Goal: Transaction & Acquisition: Purchase product/service

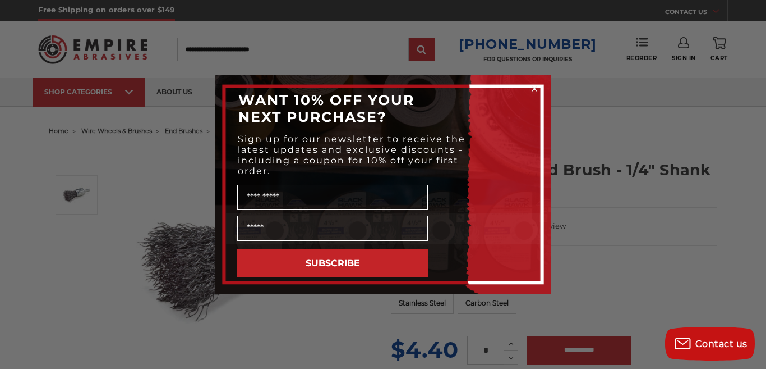
click at [532, 88] on circle "Close dialog" at bounding box center [535, 89] width 11 height 11
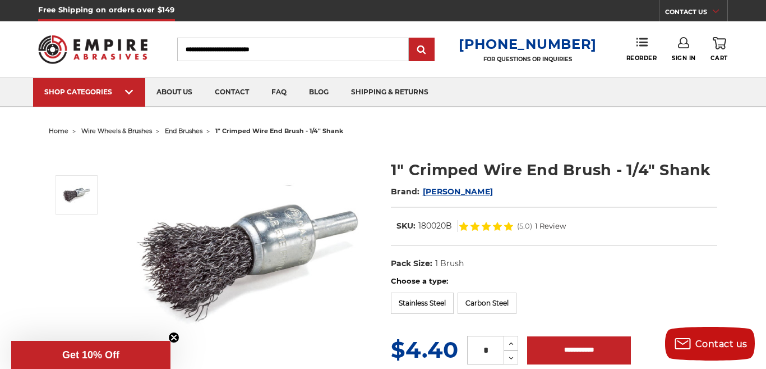
click at [198, 129] on span "end brushes" at bounding box center [184, 131] width 38 height 8
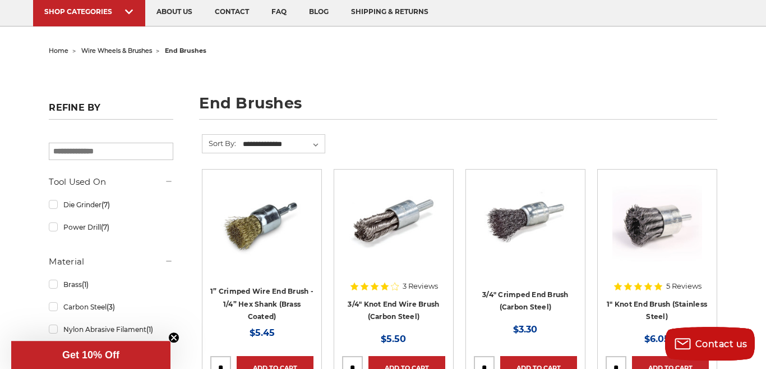
scroll to position [38, 0]
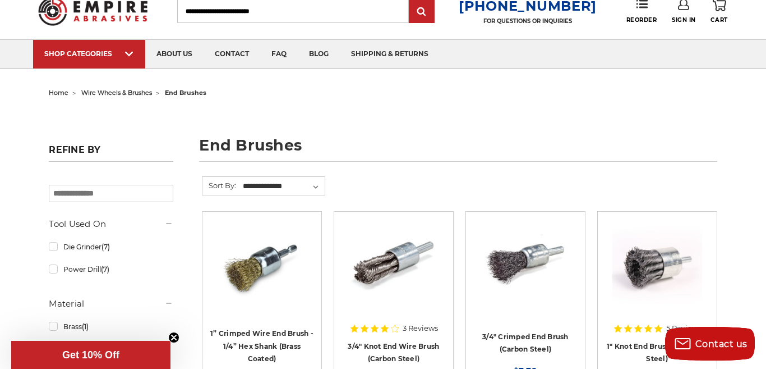
click at [120, 90] on span "wire wheels & brushes" at bounding box center [116, 93] width 71 height 8
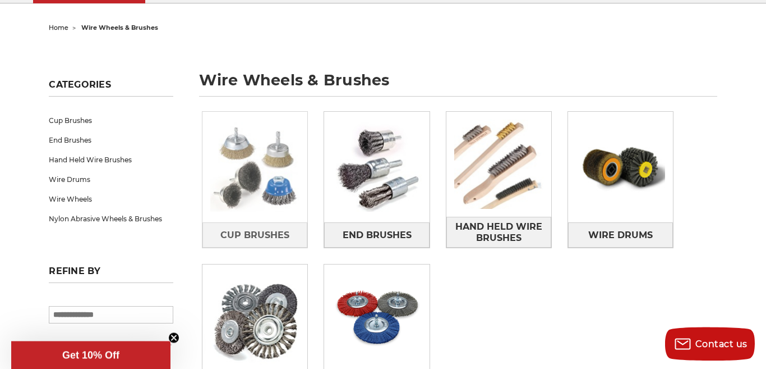
scroll to position [111, 0]
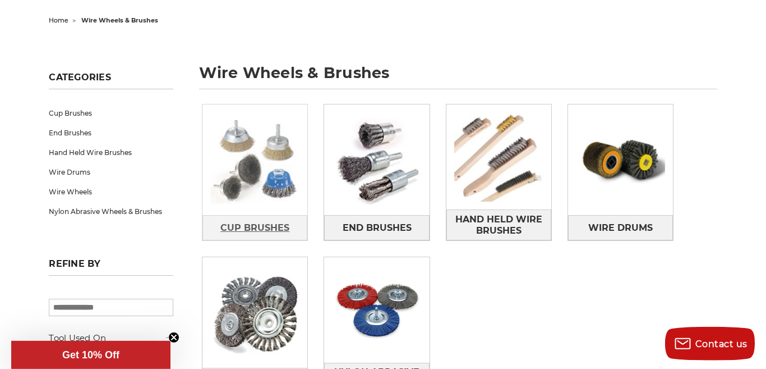
click at [248, 224] on span "Cup Brushes" at bounding box center [254, 227] width 69 height 19
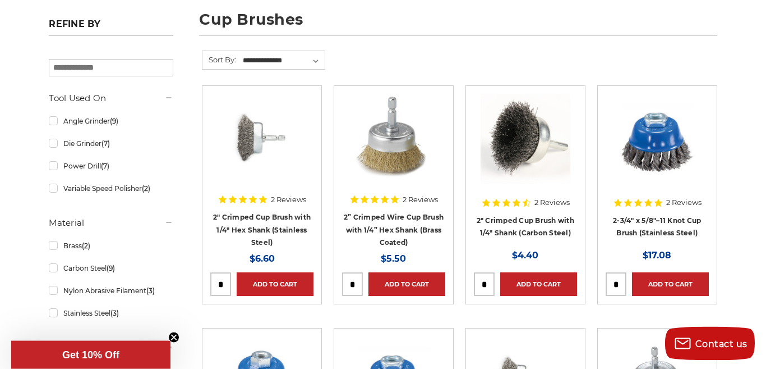
scroll to position [168, 0]
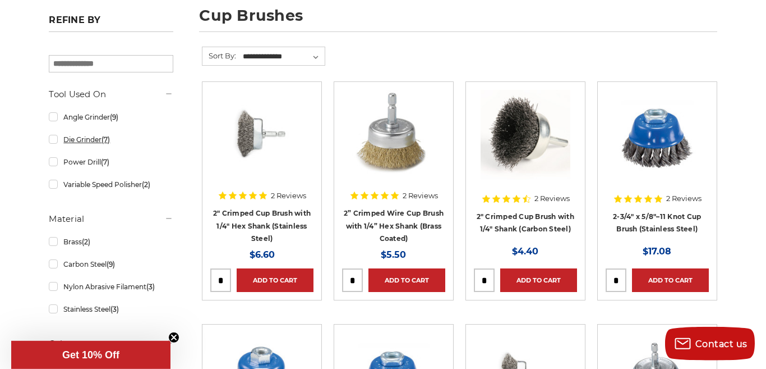
click at [54, 140] on link "Die Grinder (7)" at bounding box center [111, 140] width 124 height 20
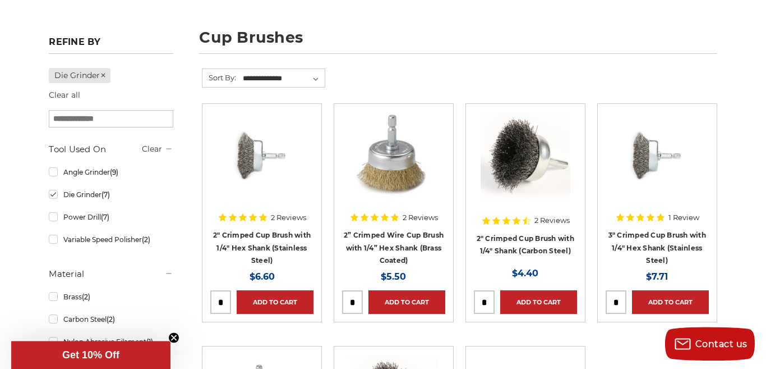
scroll to position [149, 0]
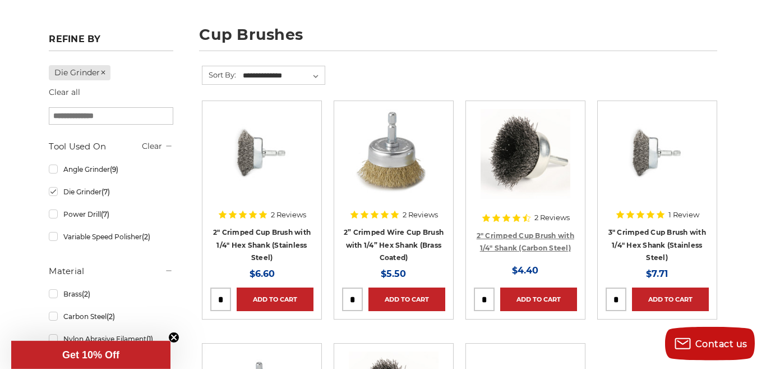
click at [528, 237] on link "2" Crimped Cup Brush with 1/4" Shank (Carbon Steel)" at bounding box center [526, 241] width 98 height 21
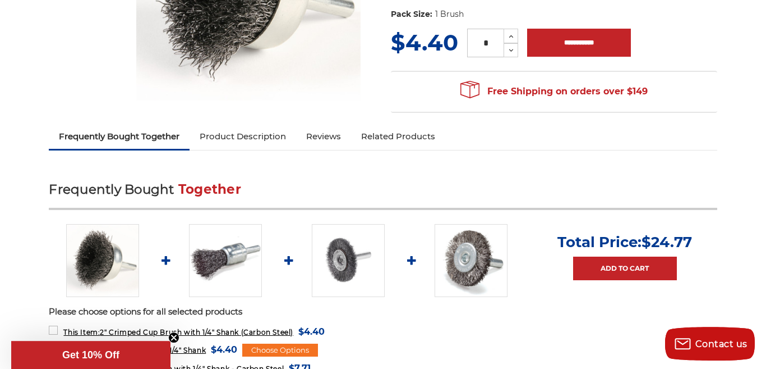
scroll to position [362, 0]
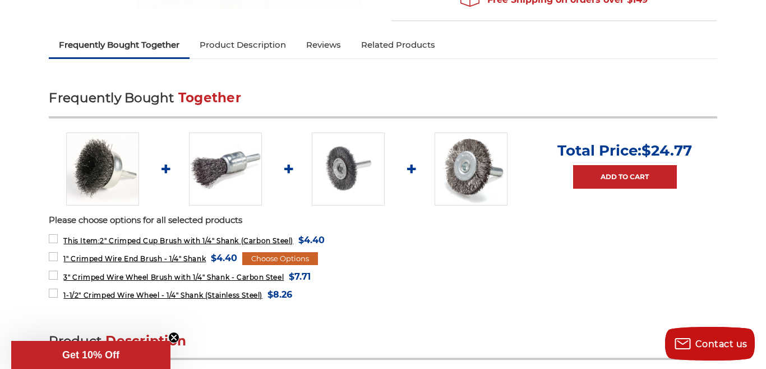
click at [293, 256] on div "Choose Options" at bounding box center [280, 258] width 76 height 13
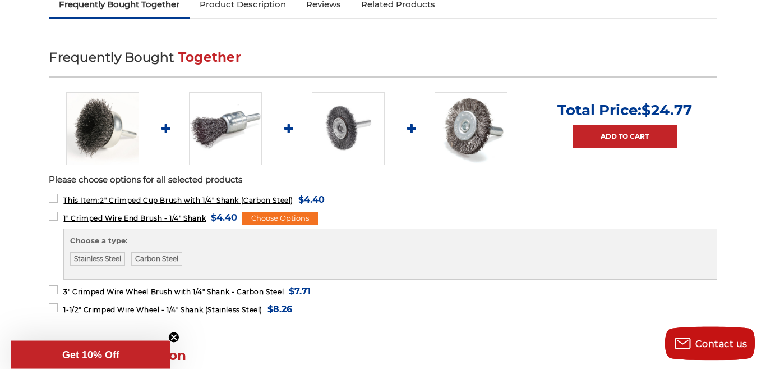
scroll to position [404, 0]
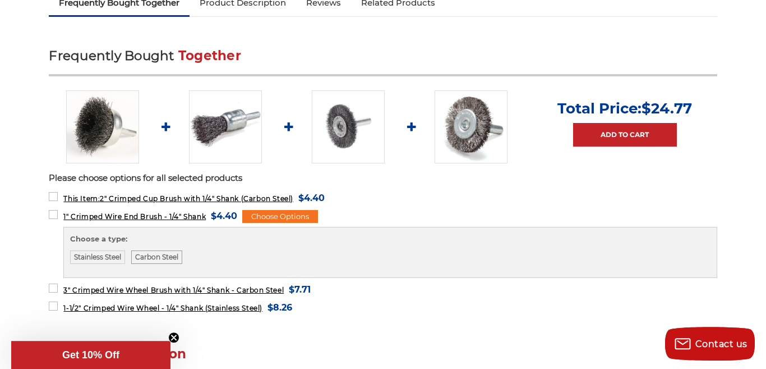
click at [160, 259] on label "Carbon Steel" at bounding box center [156, 256] width 51 height 13
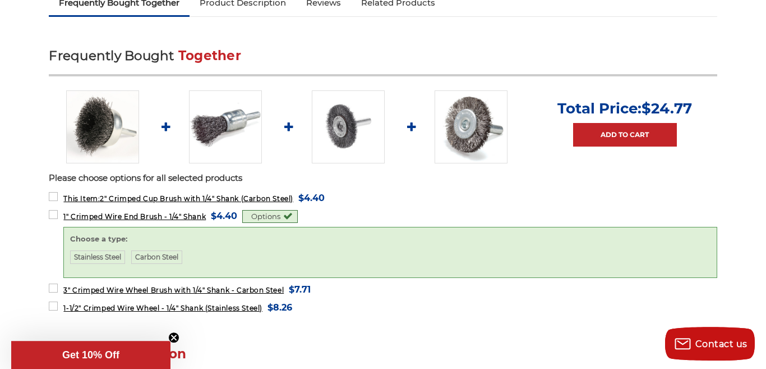
click at [422, 196] on form "This Item: 2" Crimped Cup Brush with 1/4" Shank (Carbon Steel) MSRP: Was: Now: …" at bounding box center [383, 197] width 668 height 14
click at [141, 214] on span "1" Crimped Wire End Brush - 1/4" Shank" at bounding box center [134, 216] width 142 height 8
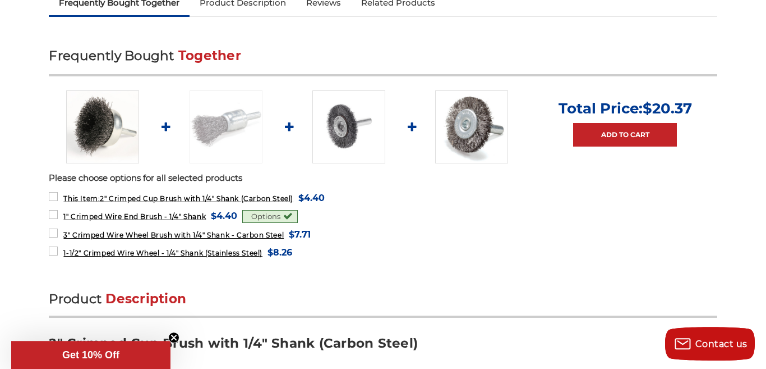
click at [223, 115] on img at bounding box center [226, 126] width 73 height 73
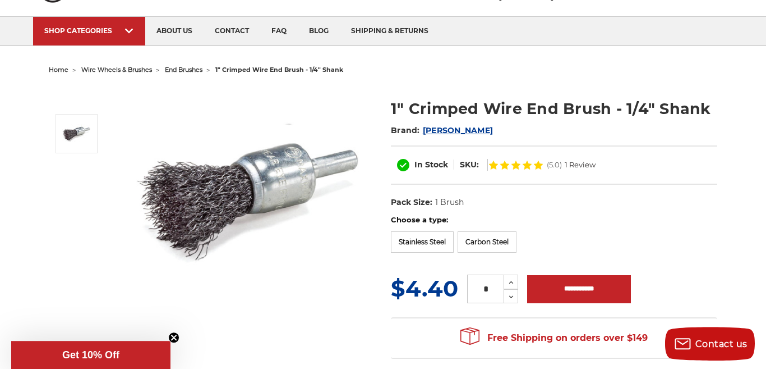
click at [196, 71] on span "end brushes" at bounding box center [184, 70] width 38 height 8
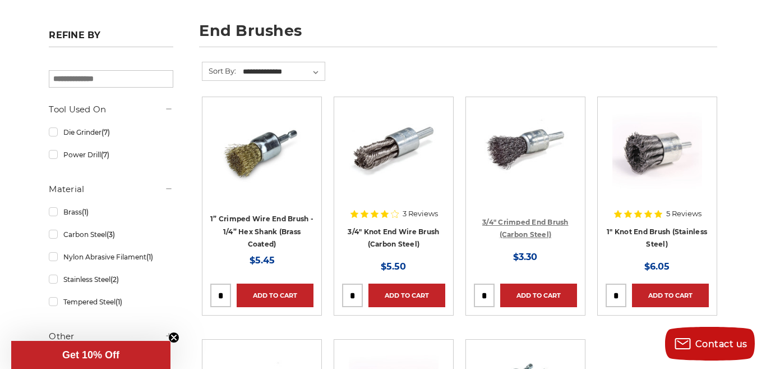
click at [523, 220] on link "3/4" Crimped End Brush (Carbon Steel)" at bounding box center [525, 228] width 86 height 21
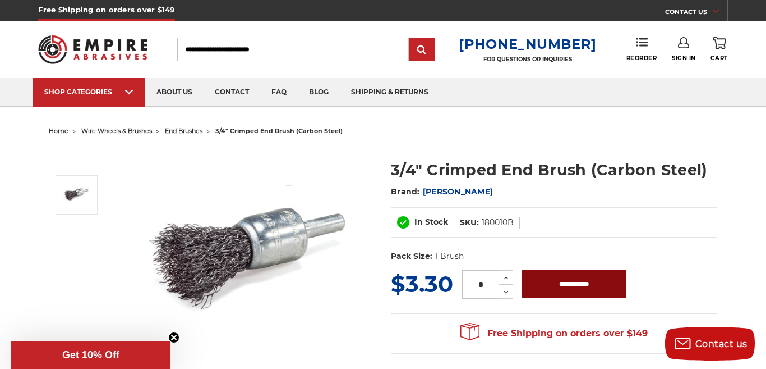
click at [570, 285] on input "**********" at bounding box center [574, 284] width 104 height 28
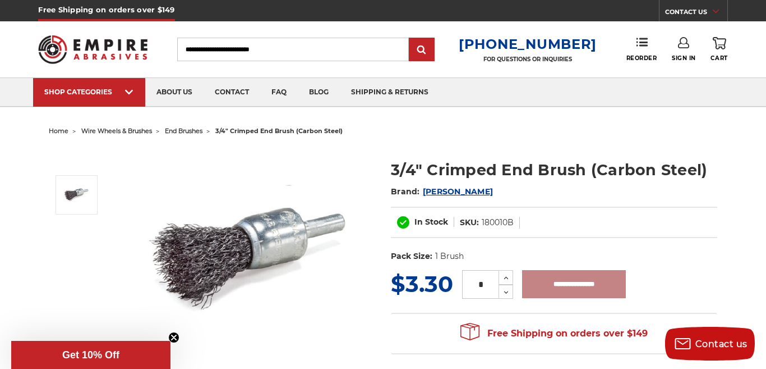
type input "**********"
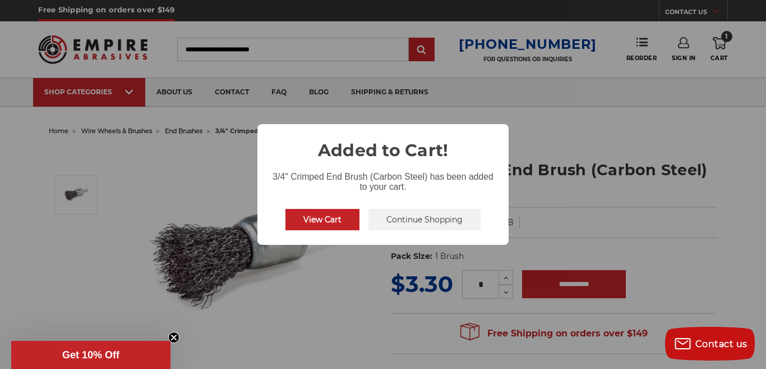
click at [423, 219] on button "Continue Shopping" at bounding box center [425, 219] width 112 height 21
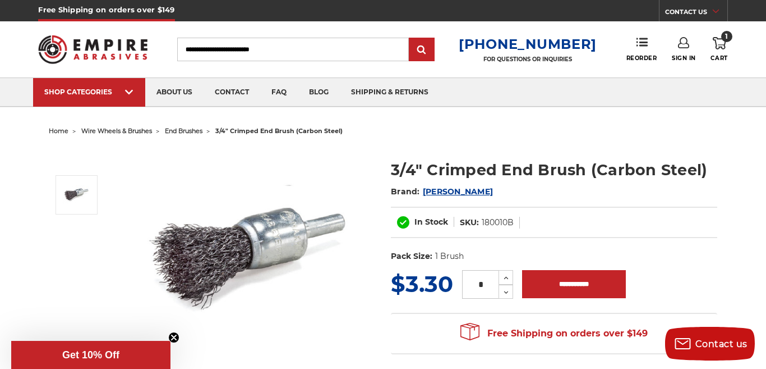
click at [135, 130] on span "wire wheels & brushes" at bounding box center [116, 131] width 71 height 8
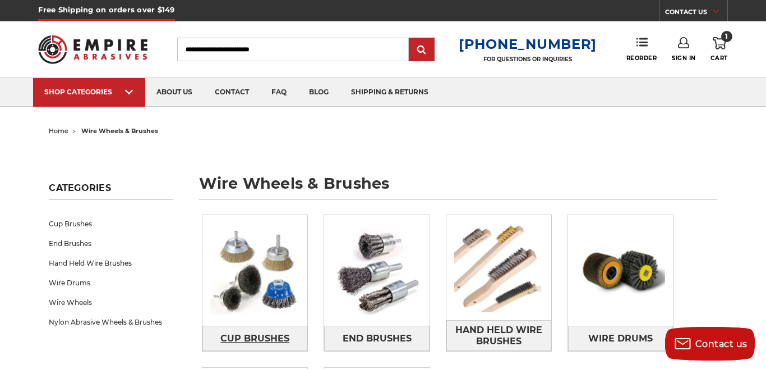
click at [250, 332] on span "Cup Brushes" at bounding box center [254, 338] width 69 height 19
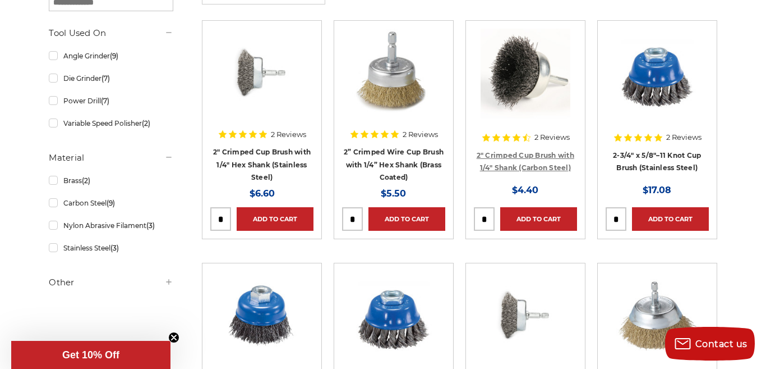
click at [518, 156] on link "2" Crimped Cup Brush with 1/4" Shank (Carbon Steel)" at bounding box center [526, 161] width 98 height 21
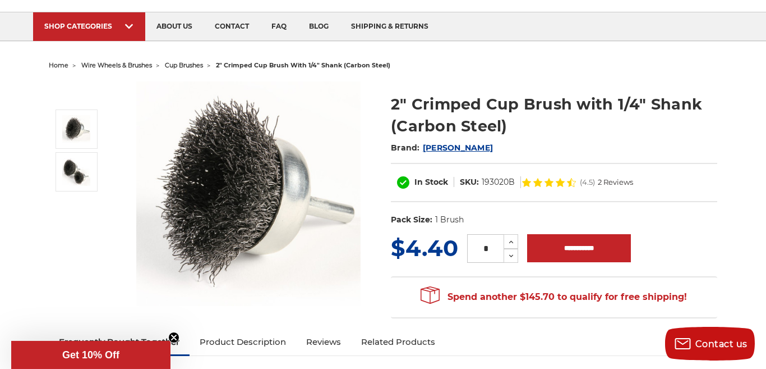
scroll to position [84, 0]
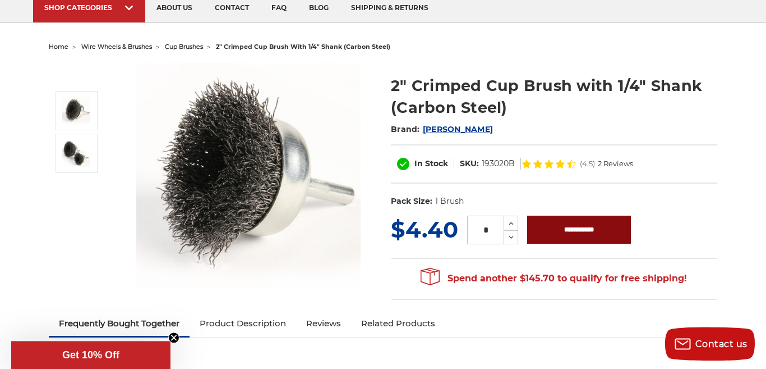
click at [579, 225] on input "**********" at bounding box center [579, 229] width 104 height 28
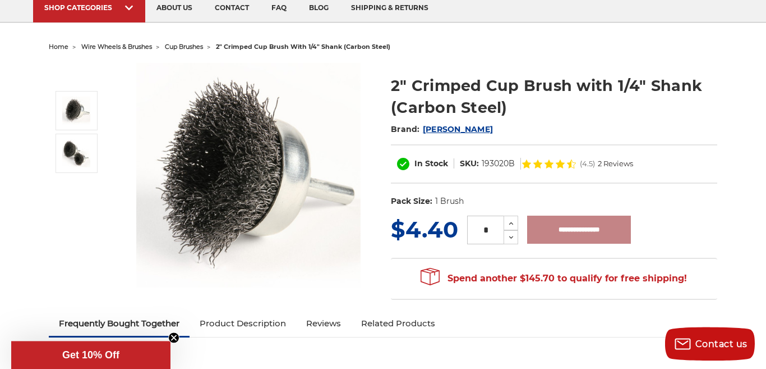
type input "**********"
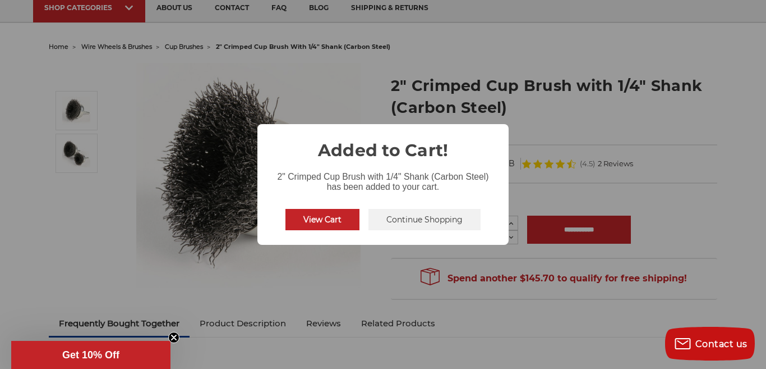
click at [421, 221] on button "Continue Shopping" at bounding box center [425, 219] width 112 height 21
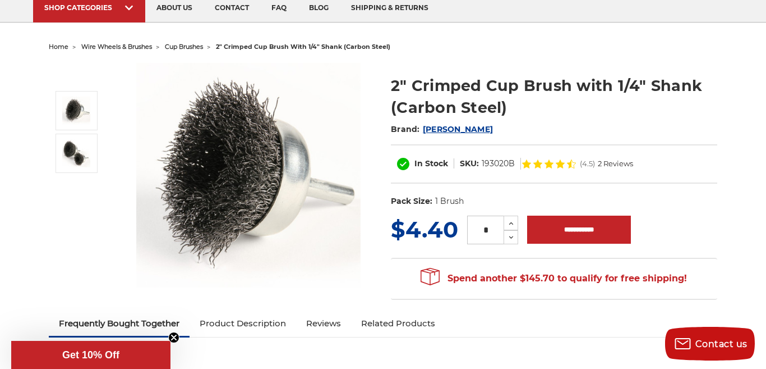
click at [140, 45] on span "wire wheels & brushes" at bounding box center [116, 47] width 71 height 8
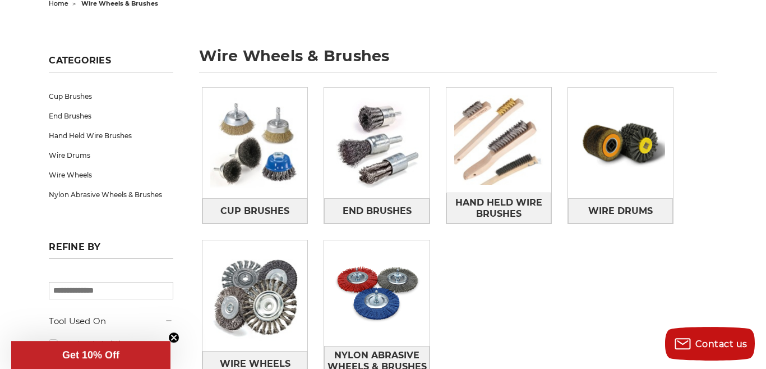
scroll to position [130, 0]
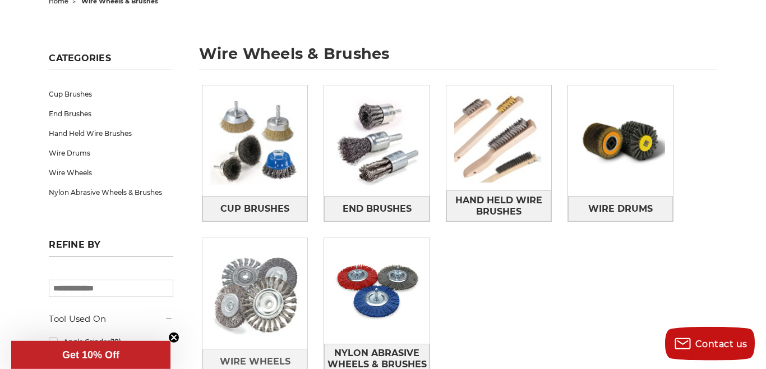
click at [262, 273] on img at bounding box center [254, 293] width 105 height 105
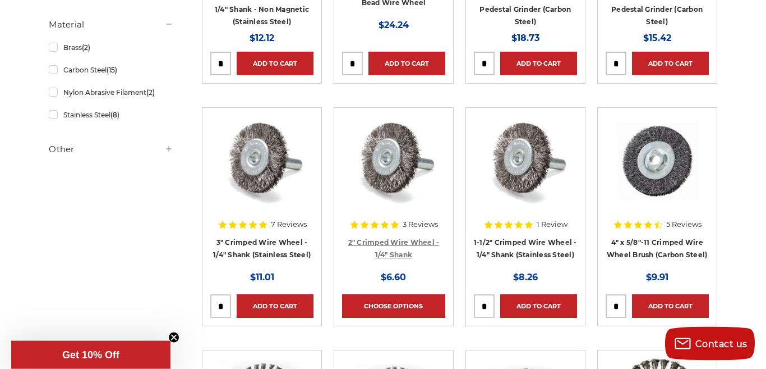
scroll to position [385, 0]
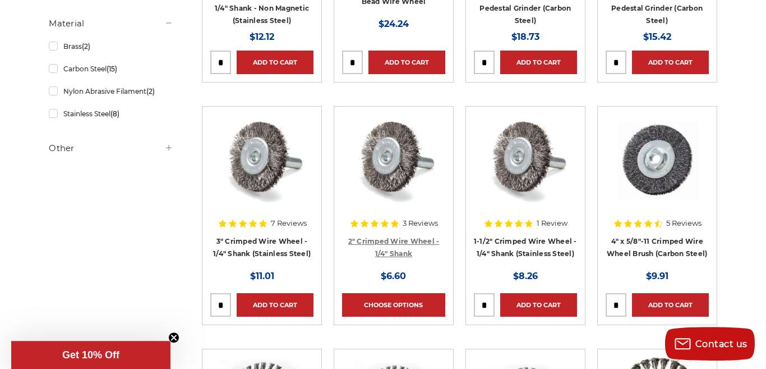
click at [389, 242] on link "2" Crimped Wire Wheel - 1/4" Shank" at bounding box center [393, 247] width 91 height 21
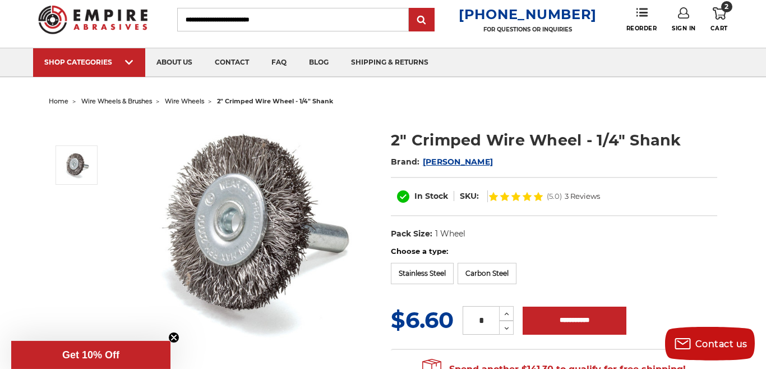
scroll to position [19, 0]
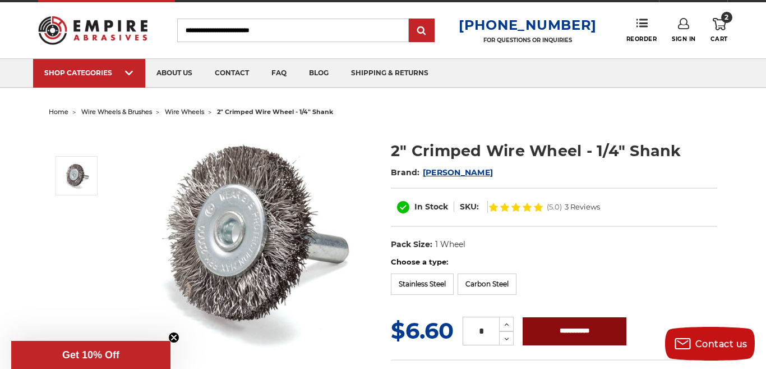
click at [574, 321] on input "**********" at bounding box center [575, 331] width 104 height 28
click at [580, 330] on input "**********" at bounding box center [575, 331] width 104 height 28
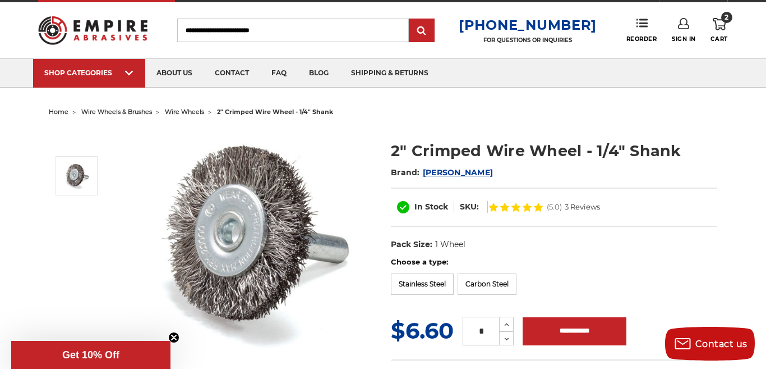
click at [567, 253] on dl "UPC: Pack Size: 1 Wheel Size: 2" Tool: Die Grinder Tool: Power Drill Material: …" at bounding box center [554, 245] width 326 height 24
click at [492, 282] on label "Carbon Steel" at bounding box center [487, 283] width 59 height 21
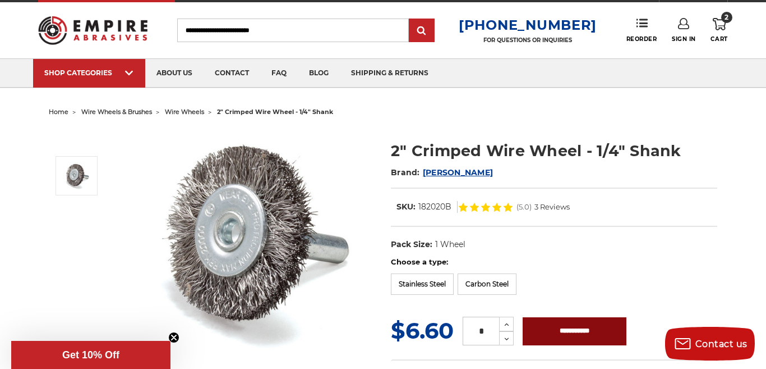
click at [570, 329] on input "**********" at bounding box center [575, 331] width 104 height 28
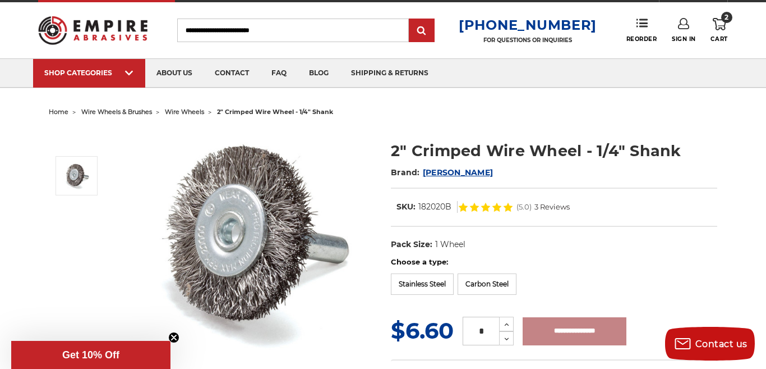
type input "**********"
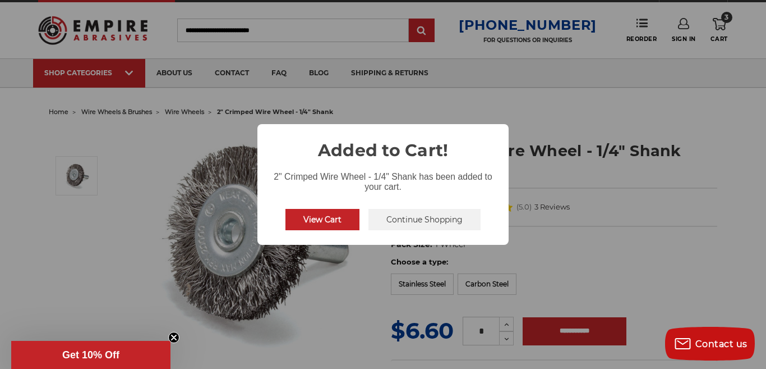
click at [419, 215] on button "Continue Shopping" at bounding box center [425, 219] width 112 height 21
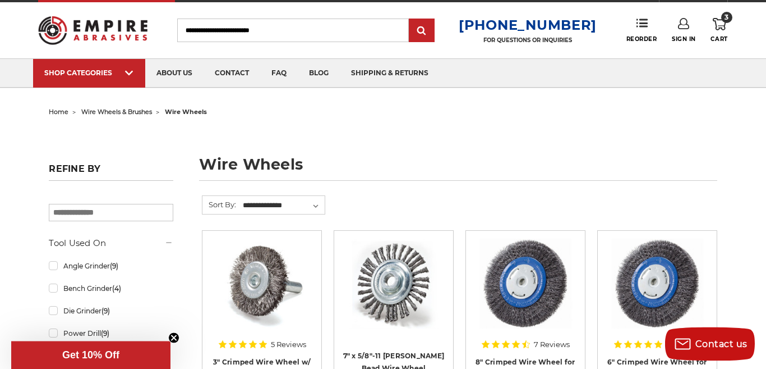
scroll to position [23, 0]
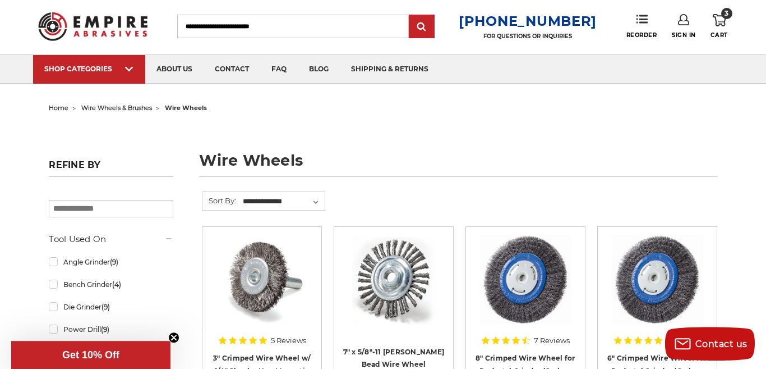
click at [63, 108] on span "home" at bounding box center [59, 108] width 20 height 8
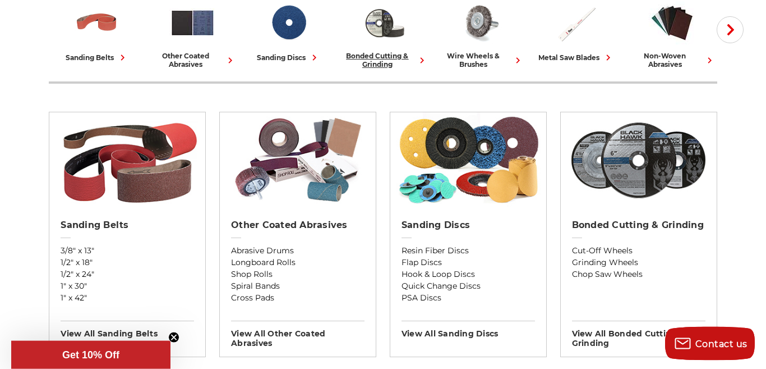
click at [383, 54] on div "bonded cutting & grinding" at bounding box center [384, 60] width 87 height 17
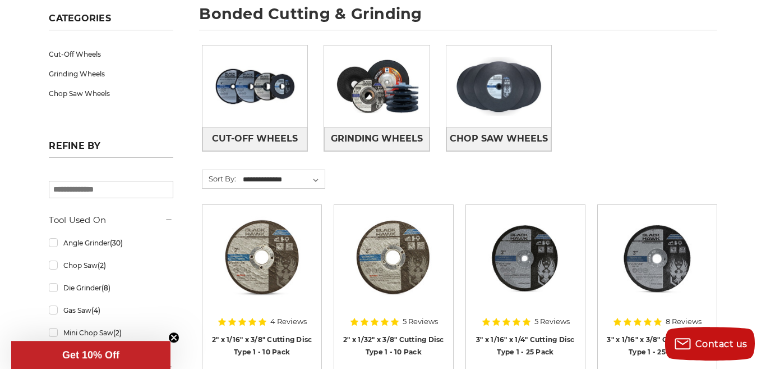
scroll to position [172, 0]
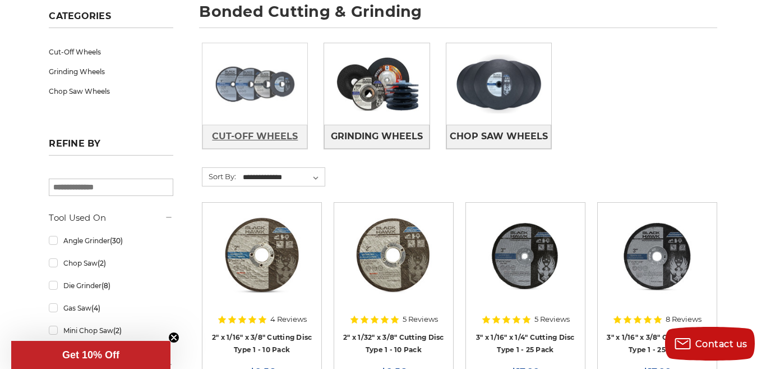
click at [265, 132] on span "Cut-Off Wheels" at bounding box center [255, 136] width 86 height 19
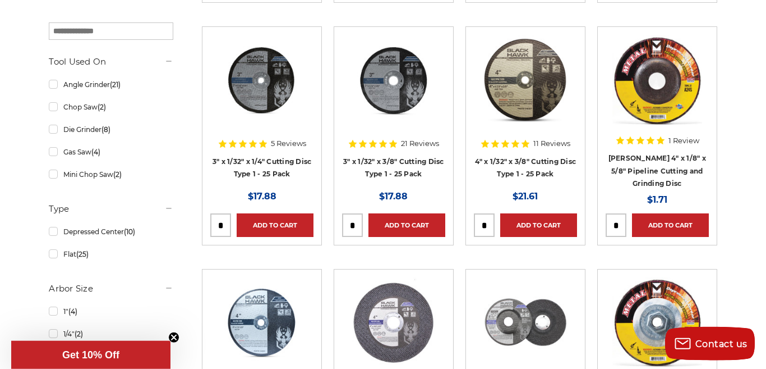
scroll to position [496, 0]
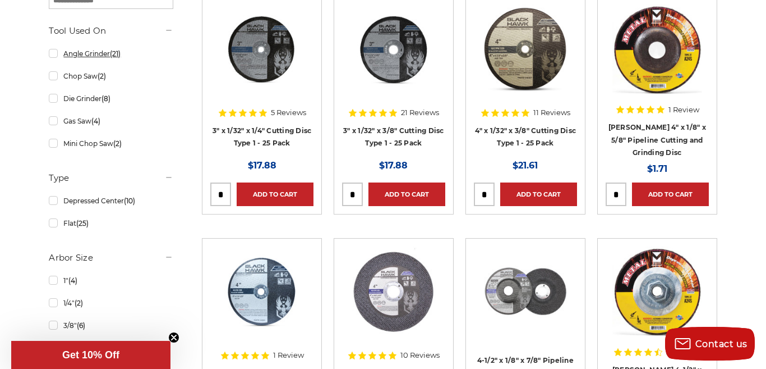
click at [52, 52] on link "Angle Grinder (21)" at bounding box center [111, 54] width 124 height 20
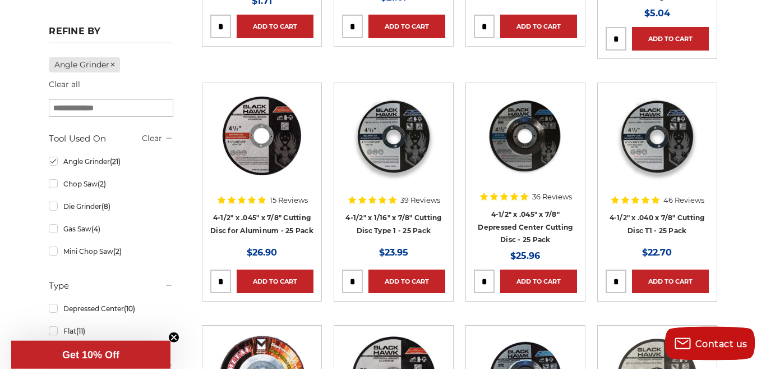
scroll to position [423, 0]
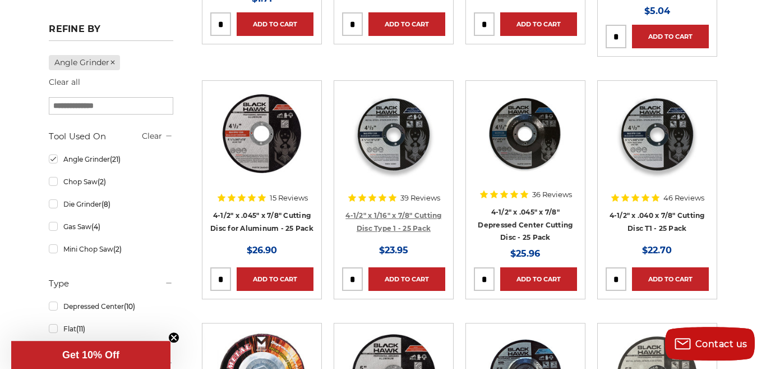
click at [392, 211] on link "4-1/2" x 1/16" x 7/8" Cutting Disc Type 1 - 25 Pack" at bounding box center [394, 221] width 96 height 21
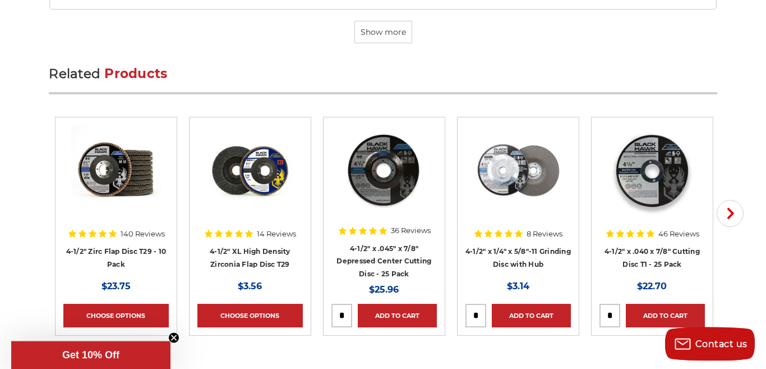
scroll to position [3465, 0]
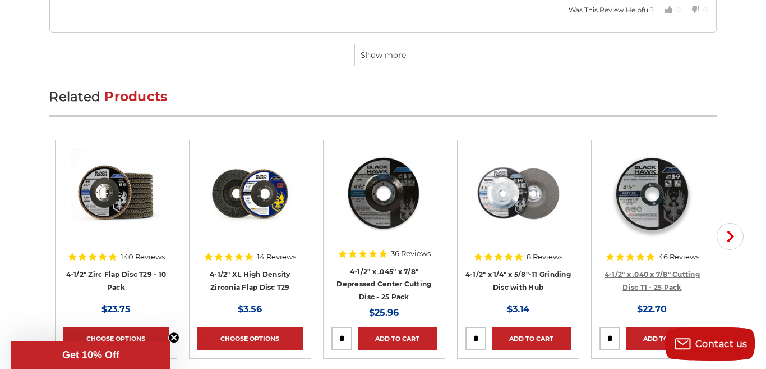
click at [651, 270] on link "4-1/2" x .040 x 7/8" Cutting Disc T1 - 25 Pack" at bounding box center [652, 280] width 95 height 21
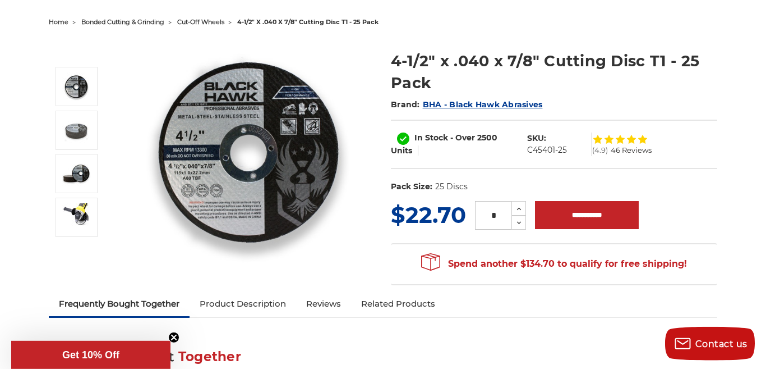
scroll to position [107, 0]
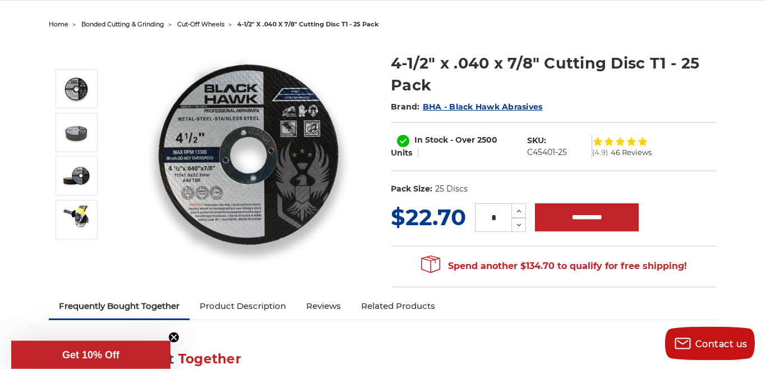
click at [633, 151] on span "46 Reviews" at bounding box center [631, 152] width 41 height 7
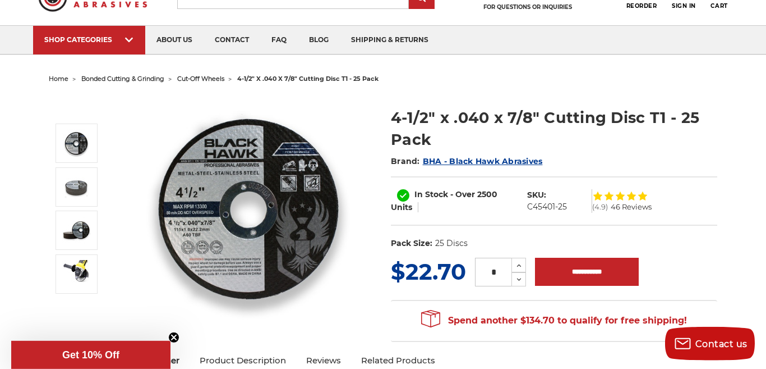
scroll to position [114, 0]
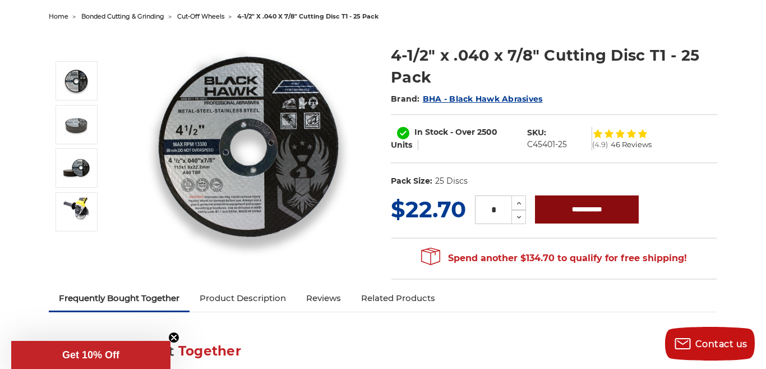
click at [601, 204] on input "**********" at bounding box center [587, 209] width 104 height 28
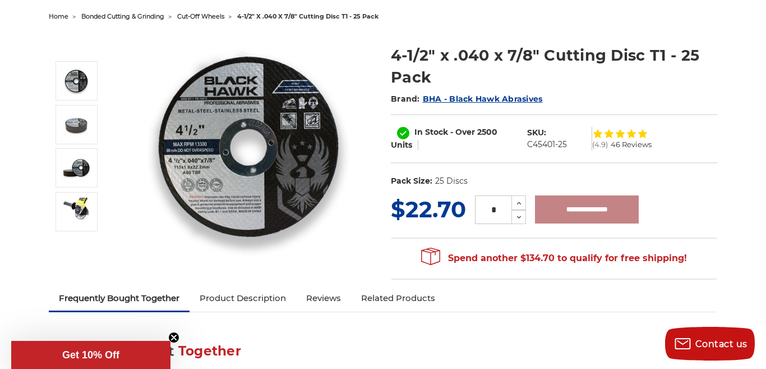
type input "**********"
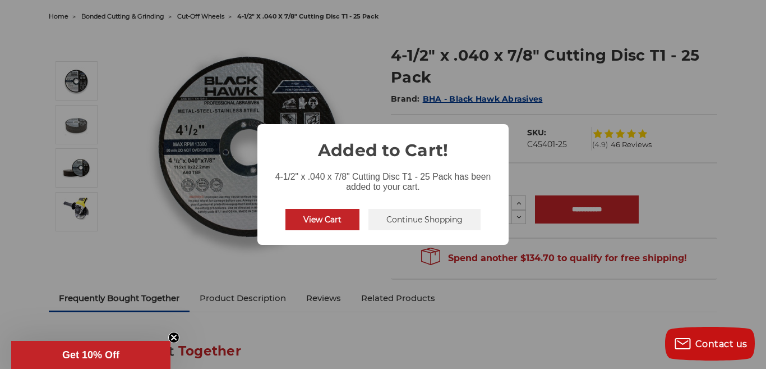
click at [421, 214] on button "Continue Shopping" at bounding box center [425, 219] width 112 height 21
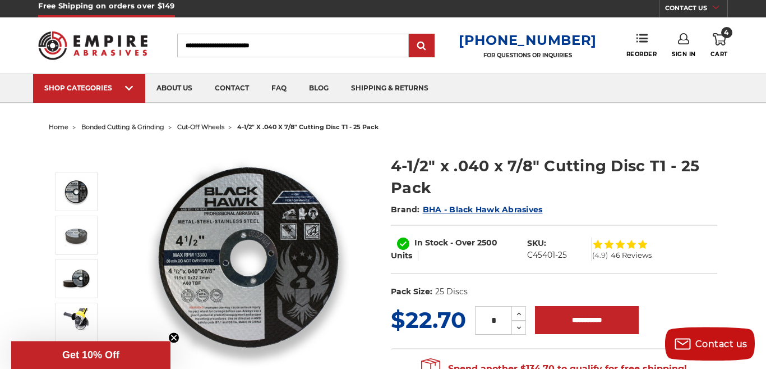
scroll to position [0, 0]
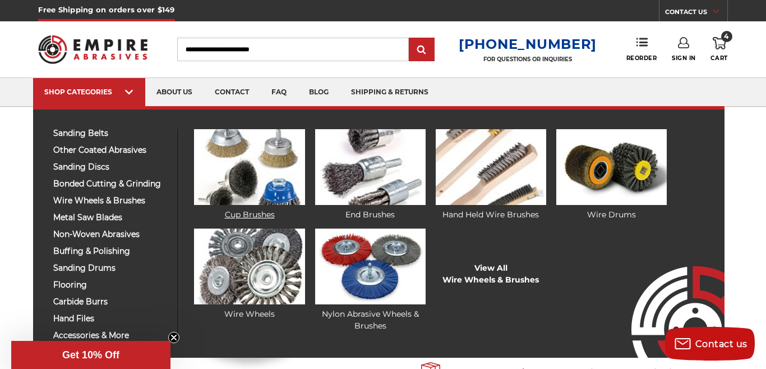
click at [241, 187] on img at bounding box center [249, 167] width 111 height 76
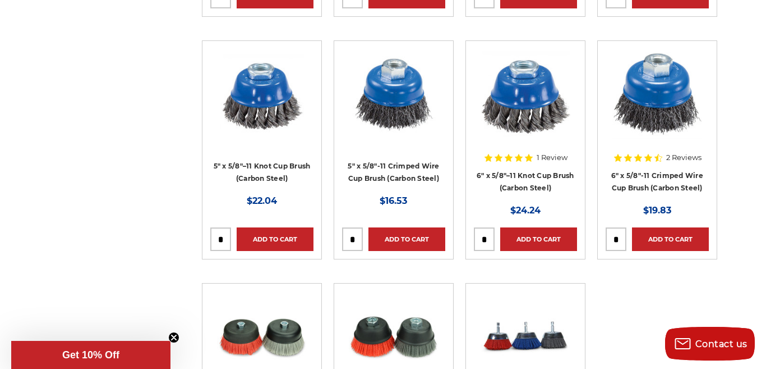
scroll to position [934, 0]
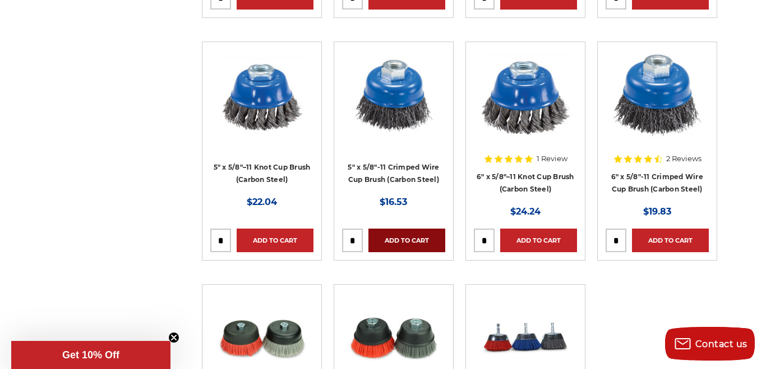
click at [402, 237] on link "Add to Cart" at bounding box center [407, 240] width 77 height 24
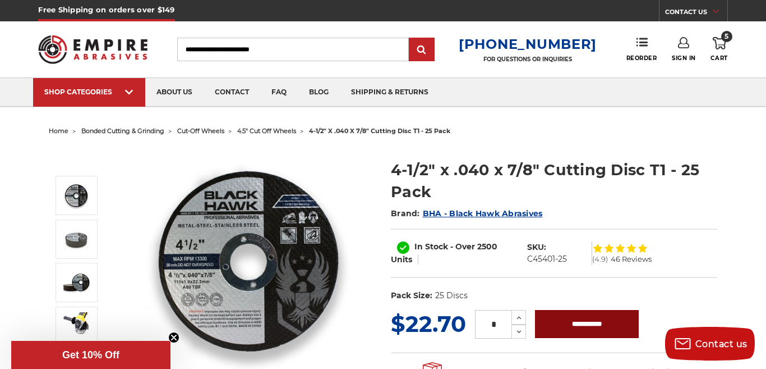
click at [582, 317] on input "**********" at bounding box center [587, 324] width 104 height 28
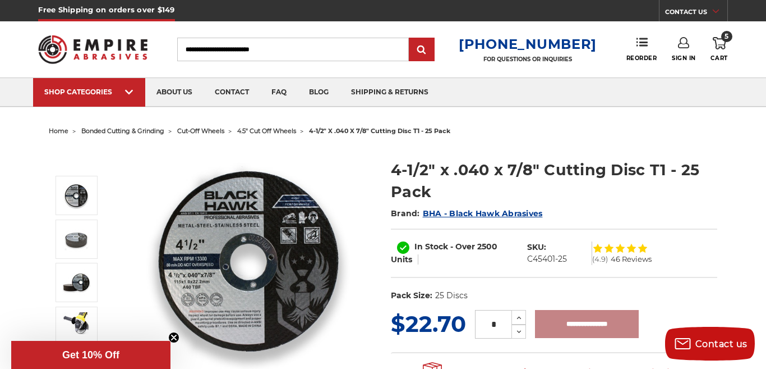
type input "**********"
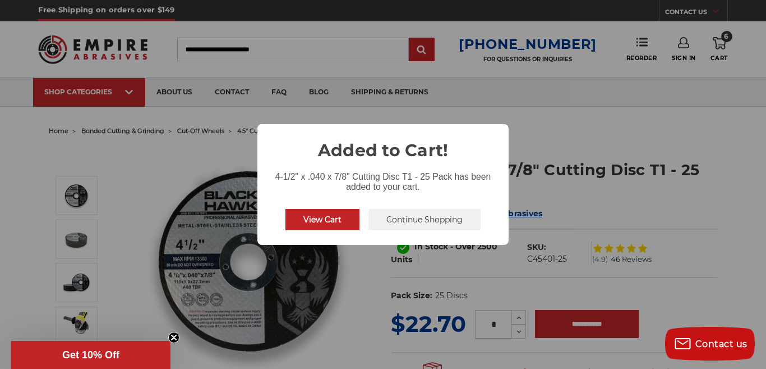
click at [428, 215] on button "Continue Shopping" at bounding box center [425, 219] width 112 height 21
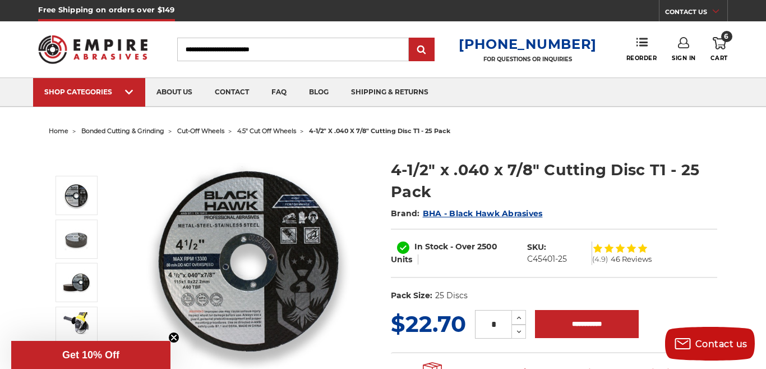
click at [721, 42] on icon at bounding box center [719, 43] width 13 height 12
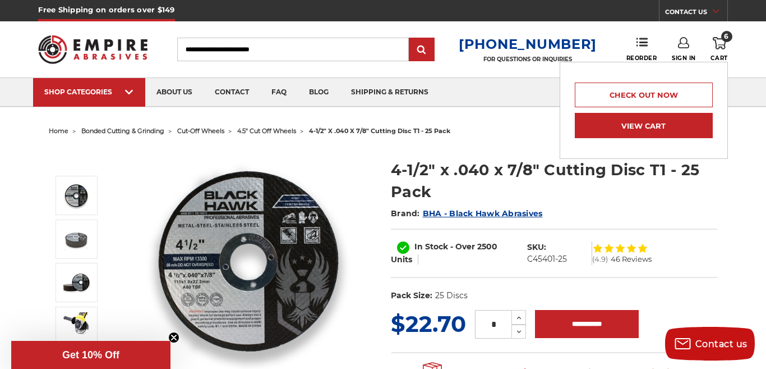
click at [643, 119] on link "View Cart" at bounding box center [644, 125] width 138 height 25
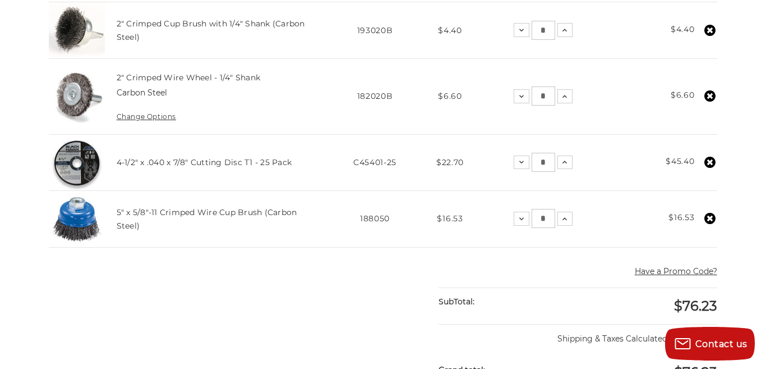
scroll to position [347, 0]
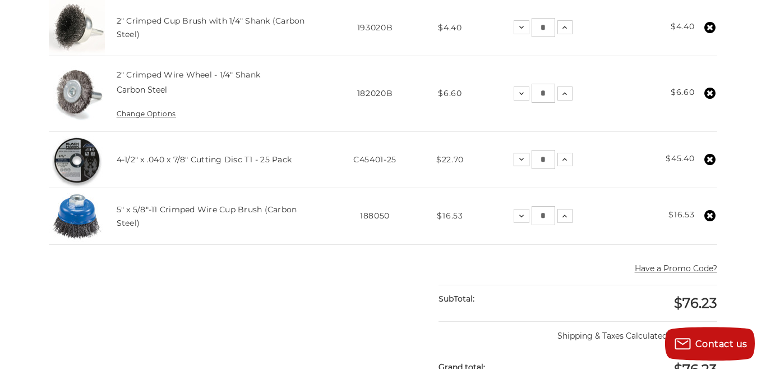
click at [526, 164] on icon at bounding box center [521, 159] width 9 height 9
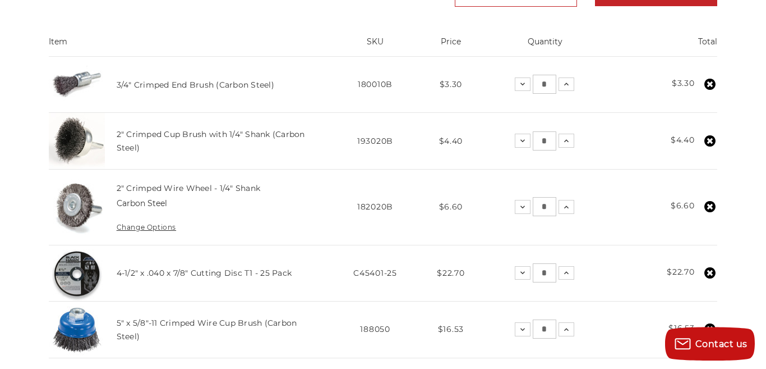
scroll to position [237, 0]
